Goal: Information Seeking & Learning: Check status

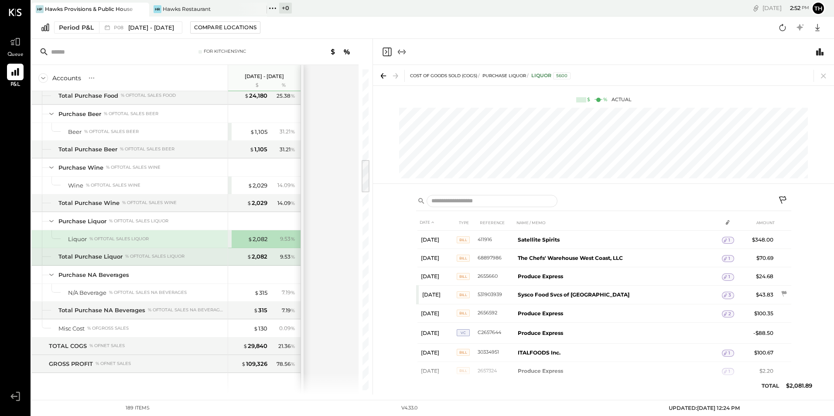
scroll to position [905, 0]
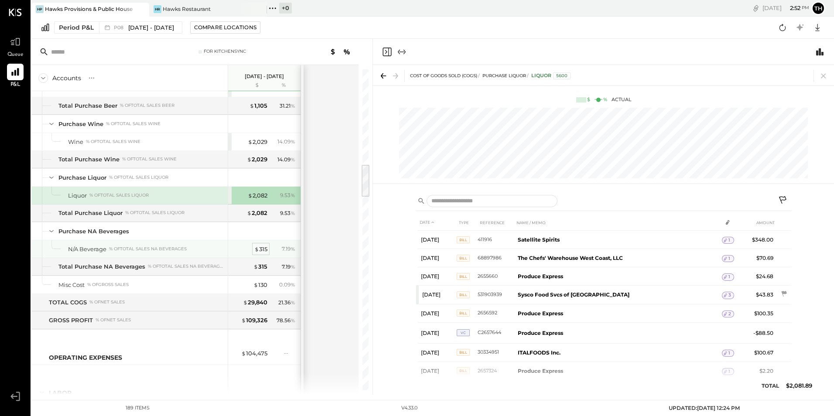
click at [263, 247] on div "$ 315" at bounding box center [260, 249] width 13 height 8
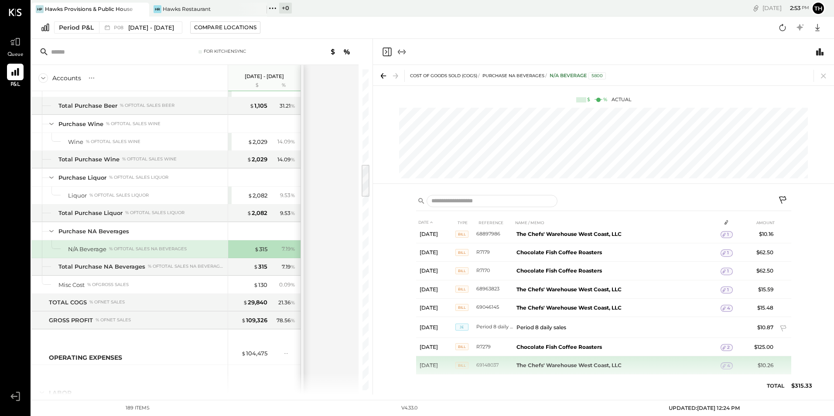
scroll to position [34, 0]
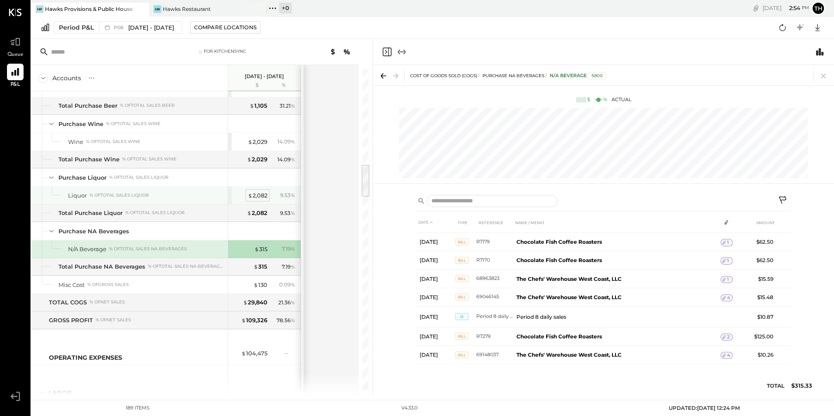
click at [257, 196] on div "$ 2,082" at bounding box center [258, 195] width 20 height 8
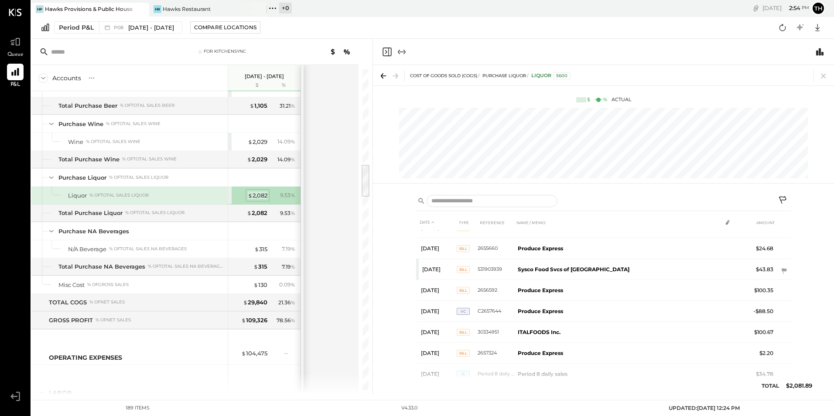
scroll to position [38, 0]
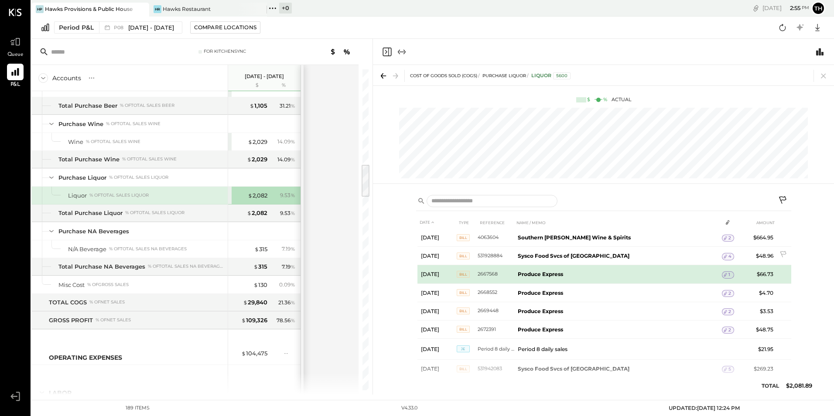
scroll to position [391, 0]
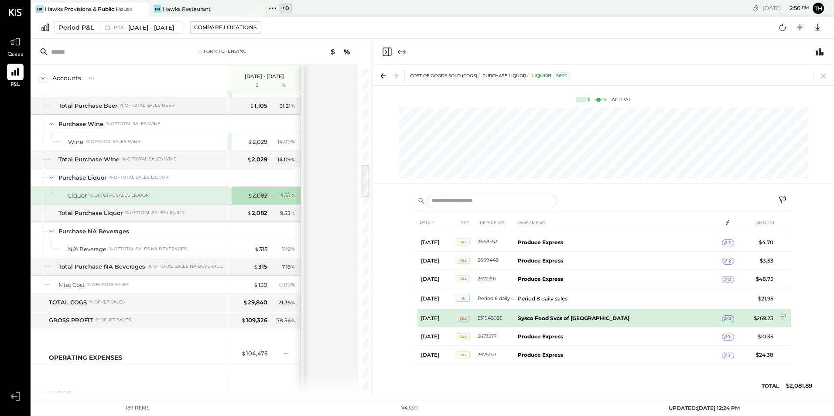
click at [725, 317] on icon at bounding box center [725, 319] width 6 height 6
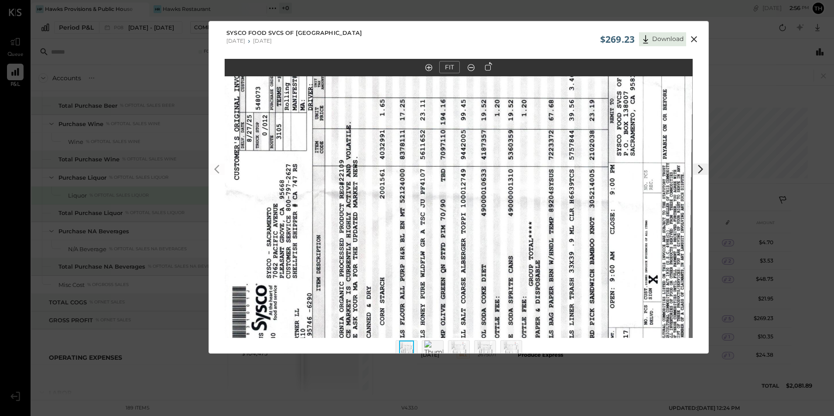
click at [486, 68] on icon at bounding box center [488, 66] width 7 height 9
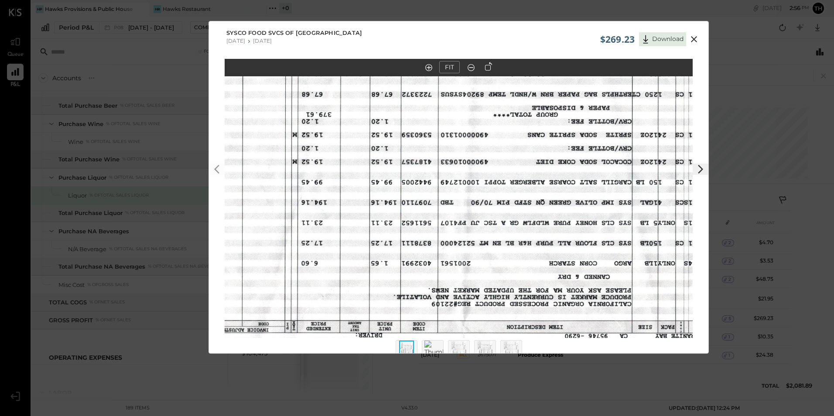
click at [486, 68] on icon at bounding box center [488, 66] width 7 height 9
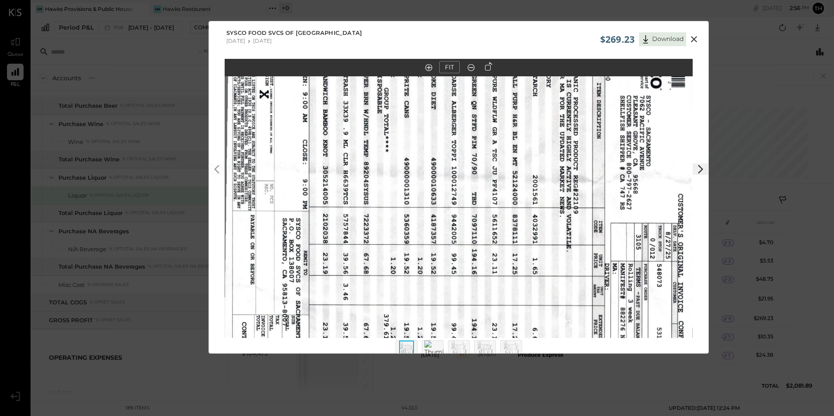
click at [486, 68] on icon at bounding box center [488, 66] width 7 height 9
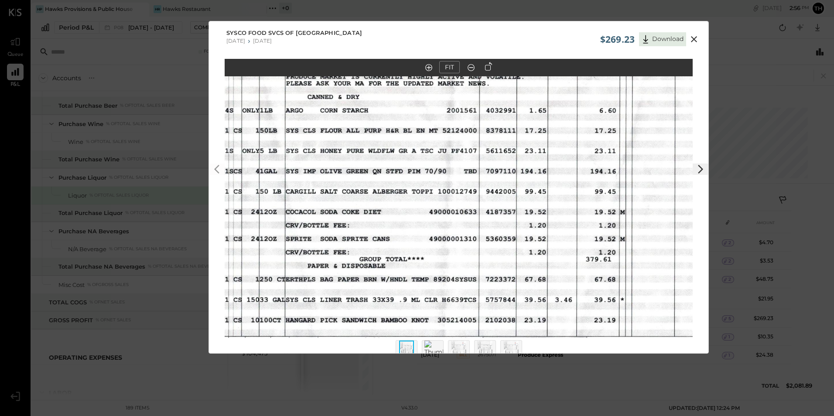
click at [469, 69] on icon at bounding box center [471, 67] width 9 height 11
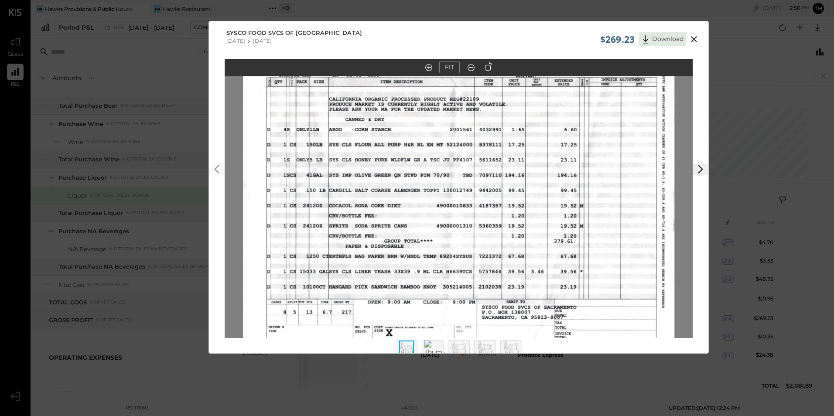
scroll to position [17, 0]
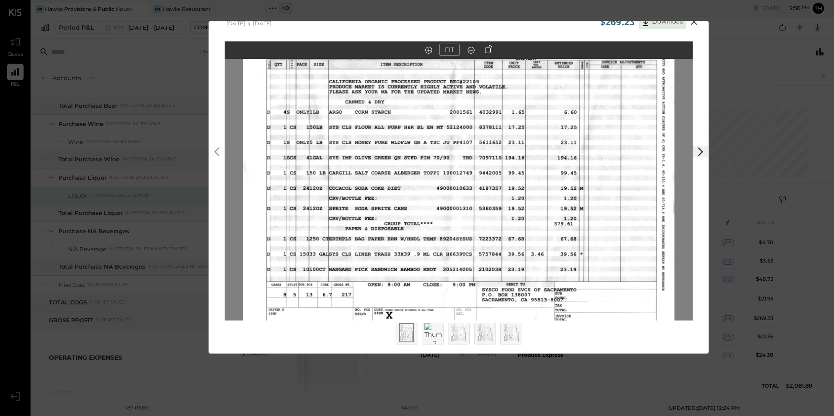
click at [458, 331] on img at bounding box center [458, 332] width 15 height 19
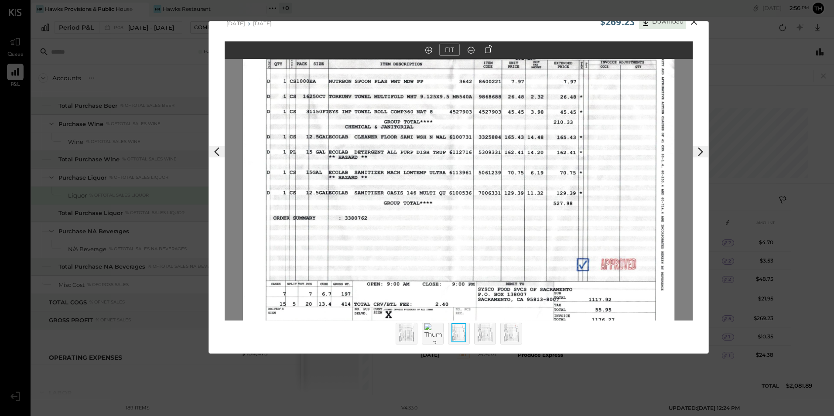
click at [487, 330] on img at bounding box center [485, 332] width 15 height 19
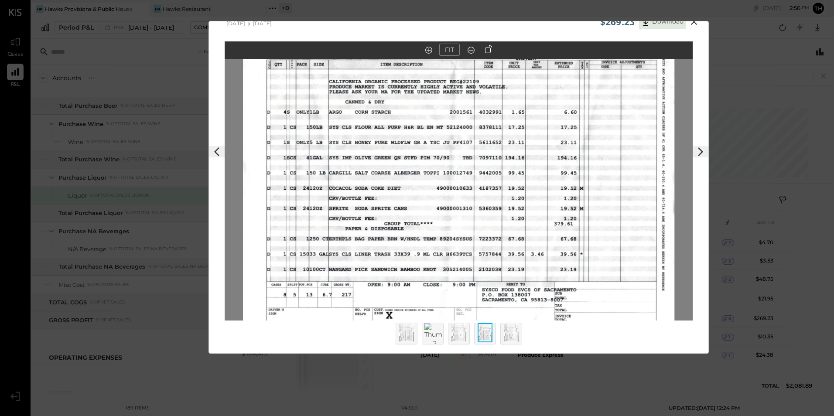
click at [507, 336] on img at bounding box center [511, 332] width 15 height 19
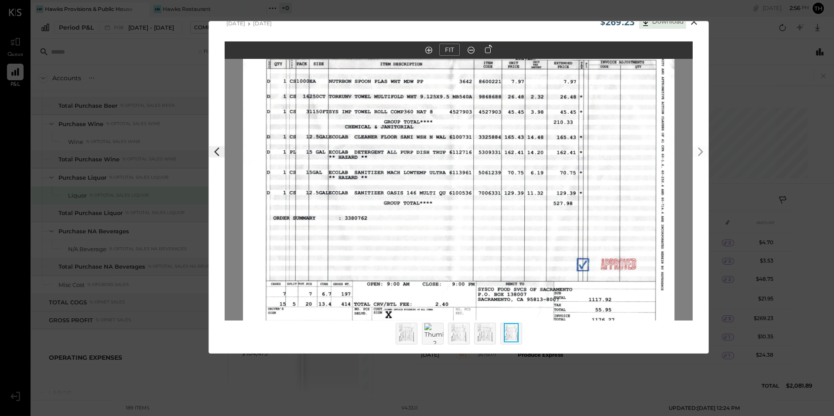
click at [410, 328] on img at bounding box center [406, 332] width 15 height 19
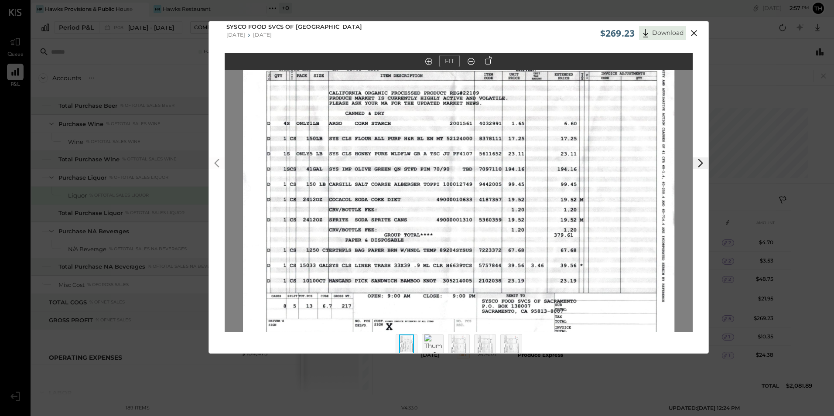
scroll to position [0, 0]
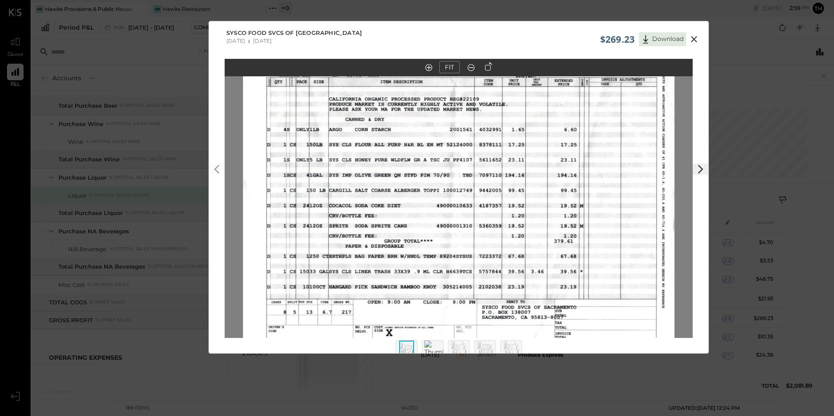
click at [694, 38] on icon at bounding box center [694, 39] width 6 height 6
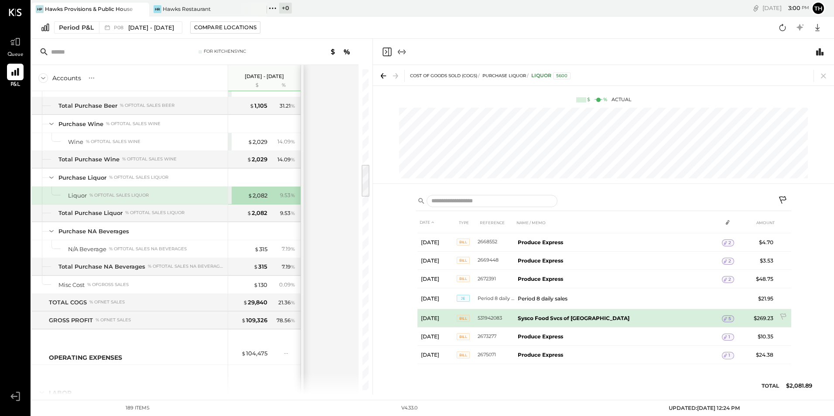
click at [761, 318] on td "$269.23" at bounding box center [760, 318] width 34 height 18
click at [781, 313] on icon at bounding box center [783, 317] width 9 height 9
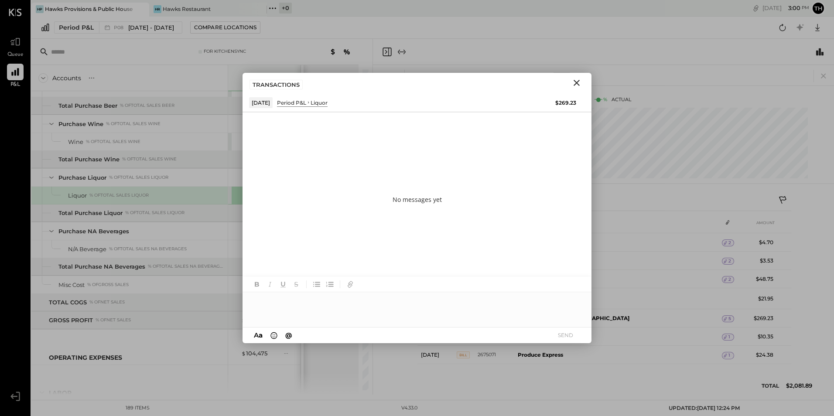
click at [328, 313] on div at bounding box center [417, 309] width 349 height 35
click at [370, 300] on div "**********" at bounding box center [417, 309] width 349 height 35
click at [411, 308] on div "**********" at bounding box center [417, 309] width 349 height 35
click at [484, 302] on div "**********" at bounding box center [417, 309] width 349 height 35
click at [537, 302] on div "**********" at bounding box center [417, 309] width 349 height 35
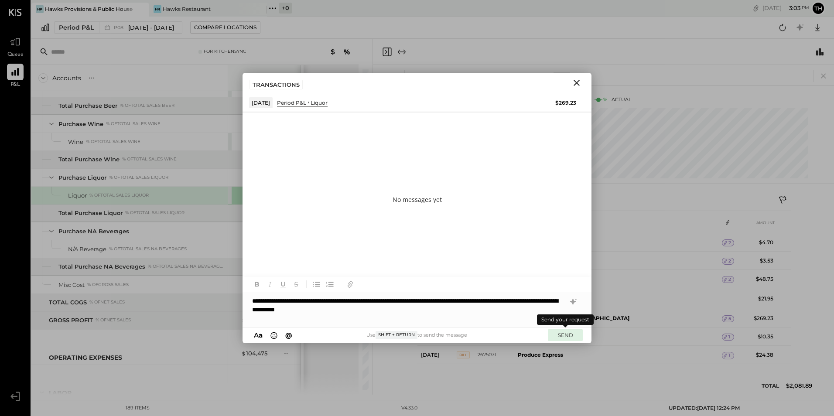
click at [560, 336] on button "SEND" at bounding box center [565, 335] width 35 height 12
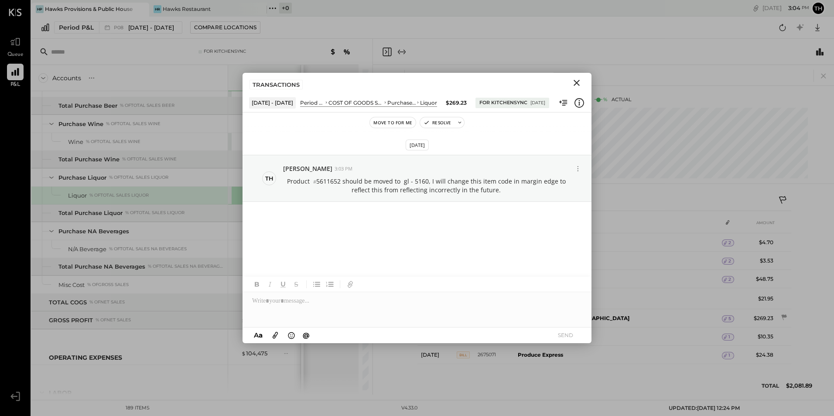
click at [579, 84] on icon "Close" at bounding box center [576, 83] width 10 height 10
click at [579, 84] on div "COST OF GOODS SOLD (COGS) Purchase Liquor Liquor 5600" at bounding box center [603, 75] width 461 height 21
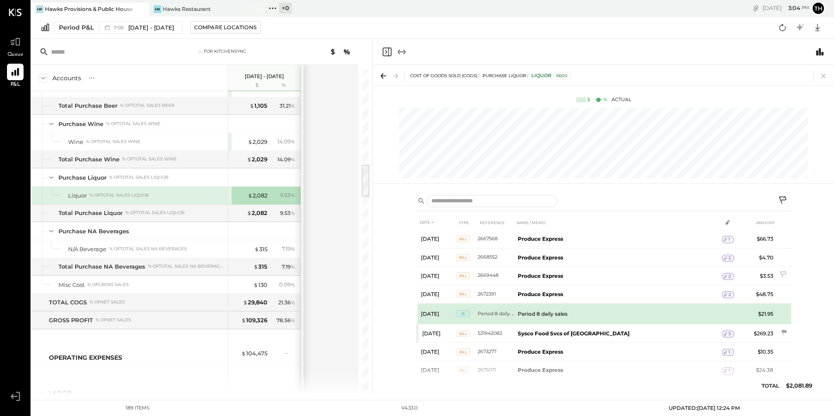
scroll to position [391, 0]
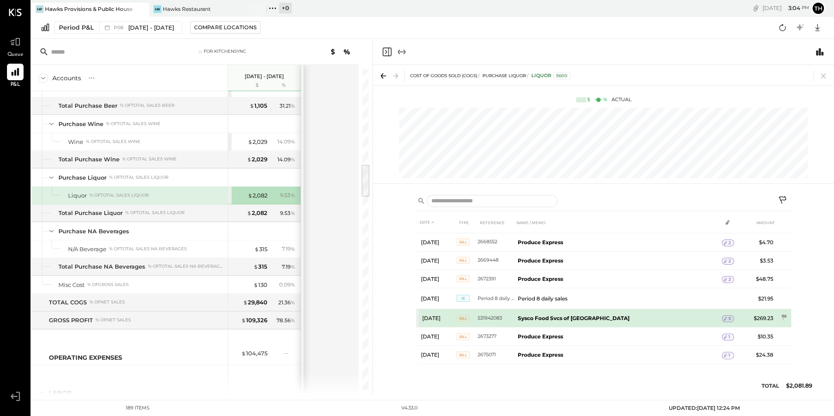
click at [723, 318] on icon at bounding box center [725, 319] width 6 height 6
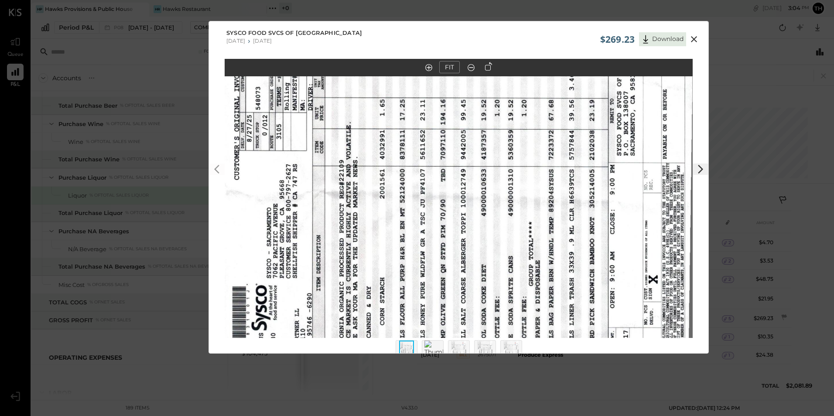
click at [485, 68] on icon at bounding box center [488, 66] width 7 height 9
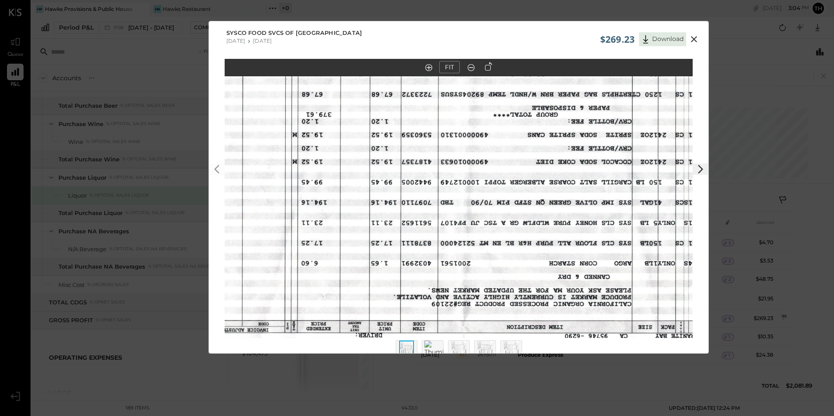
click at [485, 68] on icon at bounding box center [488, 66] width 7 height 9
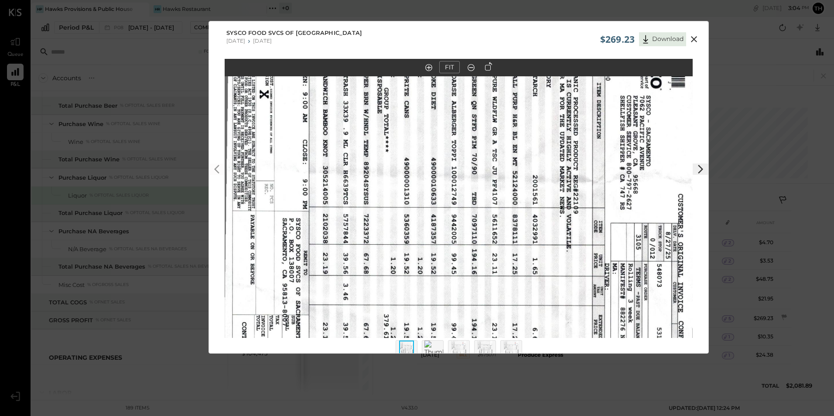
click at [485, 68] on icon at bounding box center [488, 66] width 7 height 9
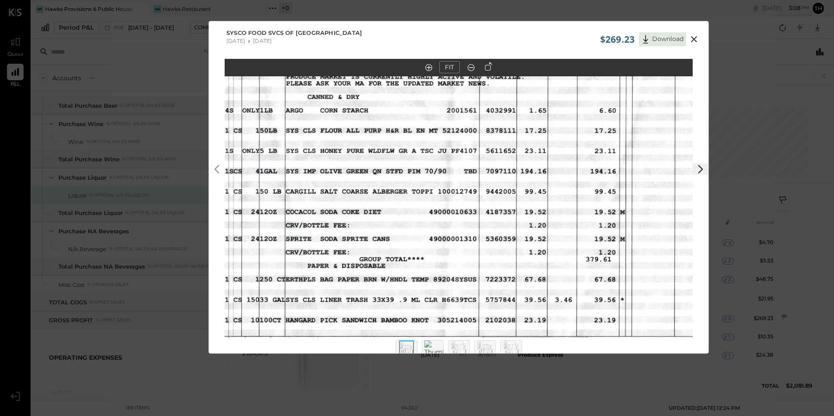
click at [694, 41] on icon at bounding box center [694, 39] width 10 height 10
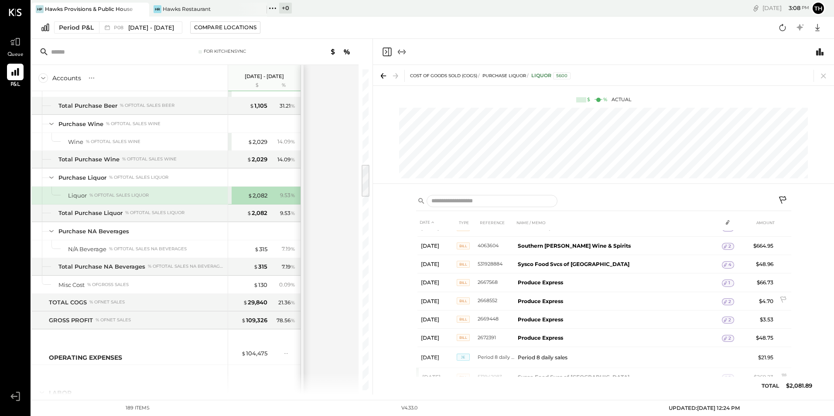
scroll to position [348, 0]
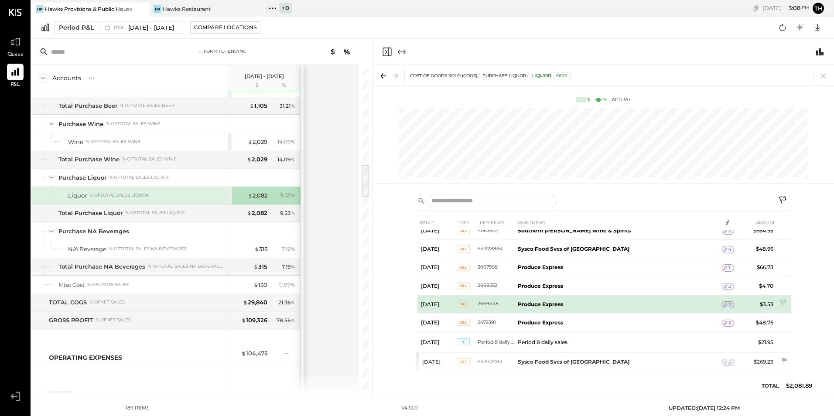
click at [722, 304] on icon at bounding box center [725, 305] width 6 height 6
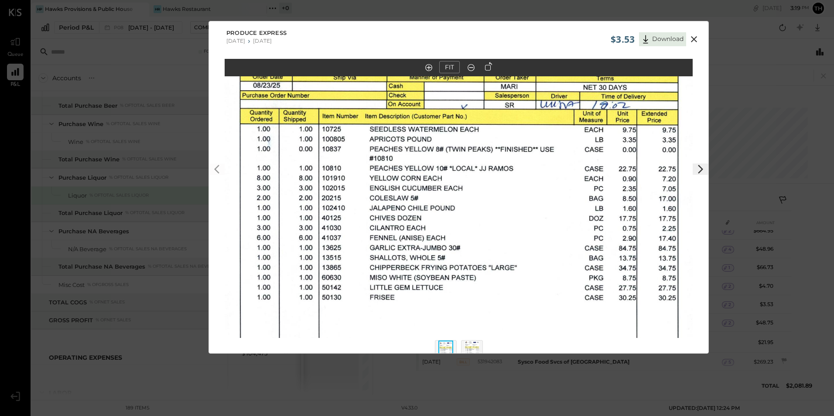
click at [692, 40] on icon at bounding box center [694, 39] width 6 height 6
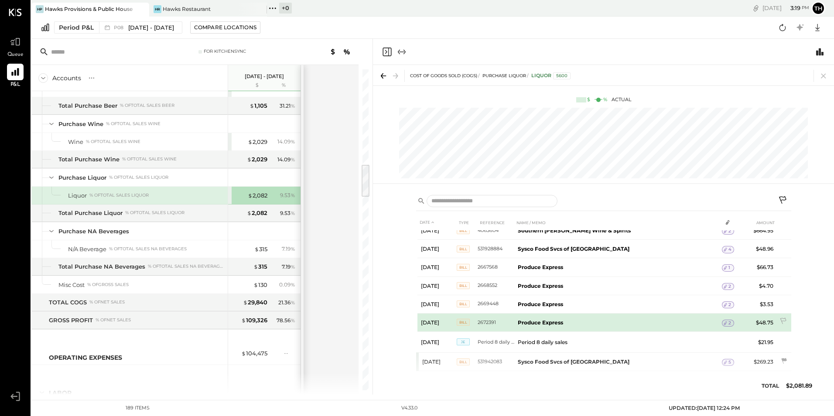
click at [529, 319] on b "Produce Express" at bounding box center [540, 322] width 45 height 7
click at [728, 324] on span "2" at bounding box center [729, 323] width 3 height 6
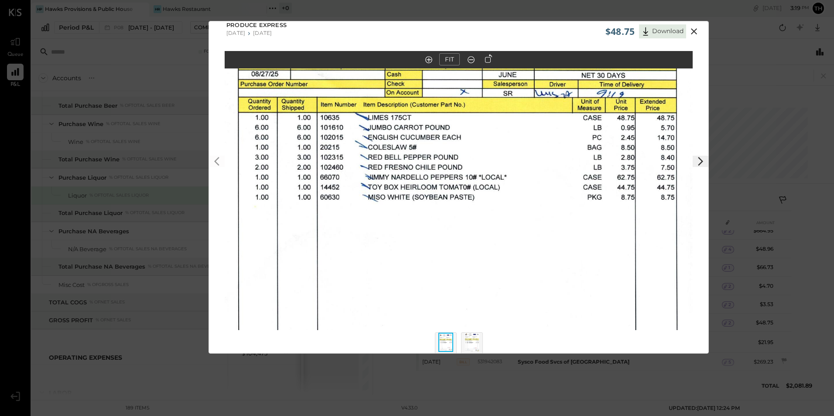
scroll to position [0, 0]
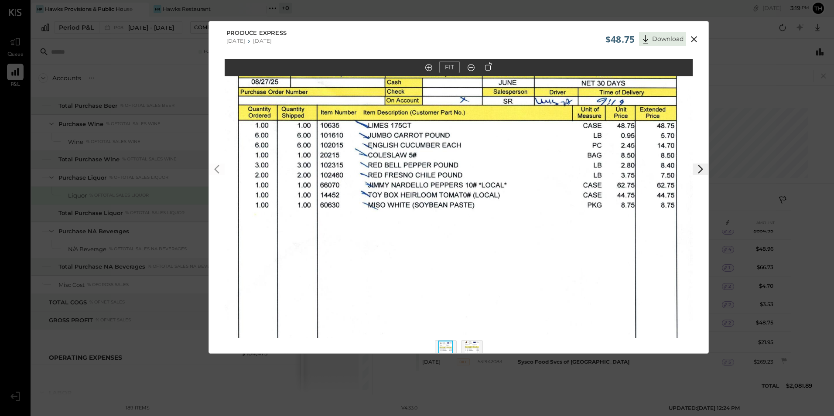
click at [475, 66] on icon at bounding box center [471, 67] width 9 height 11
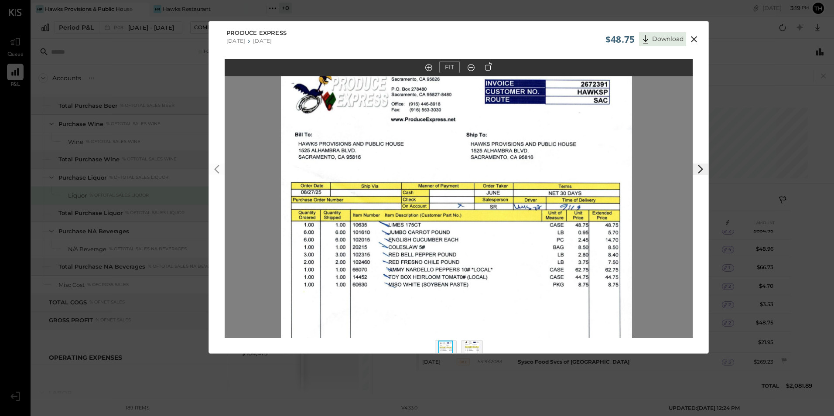
drag, startPoint x: 516, startPoint y: 156, endPoint x: 514, endPoint y: 240, distance: 83.8
click at [514, 240] on img at bounding box center [456, 271] width 351 height 434
drag, startPoint x: 692, startPoint y: 41, endPoint x: 692, endPoint y: 51, distance: 10.5
click at [692, 41] on icon at bounding box center [694, 39] width 6 height 6
